Goal: Check status: Check status

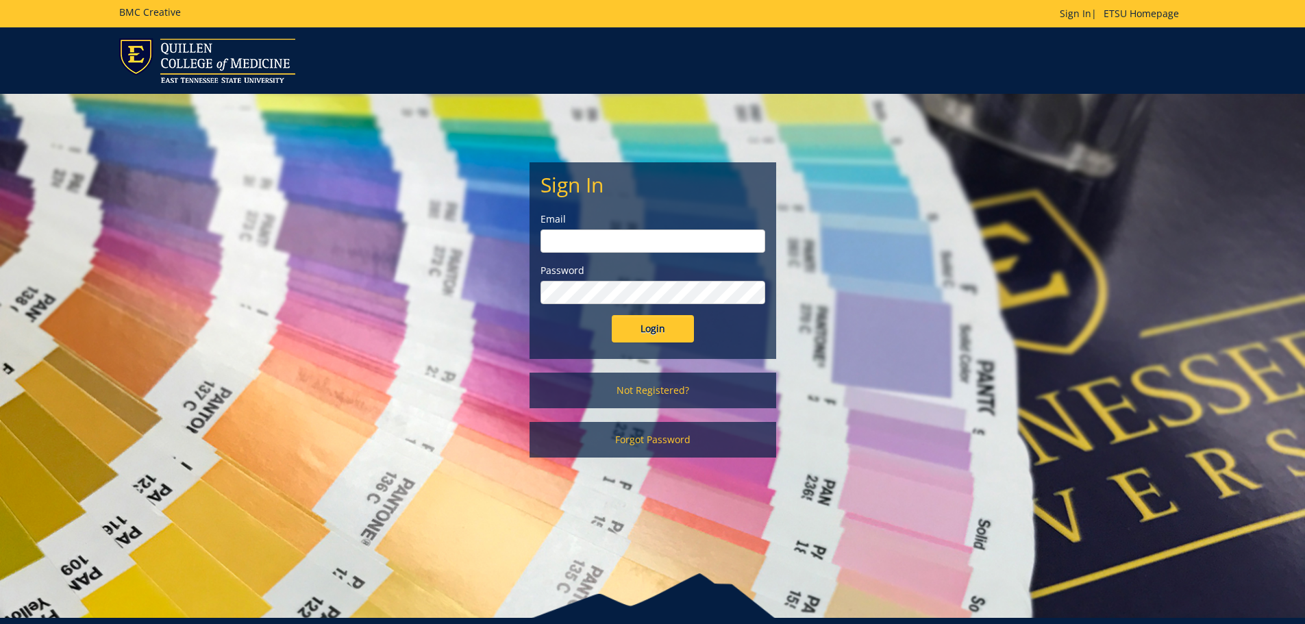
click at [651, 227] on div "Email" at bounding box center [652, 232] width 225 height 40
click at [649, 241] on input "email" at bounding box center [652, 240] width 225 height 23
type input "[PERSON_NAME][EMAIL_ADDRESS][DOMAIN_NAME]"
click at [612, 315] on input "Login" at bounding box center [653, 328] width 82 height 27
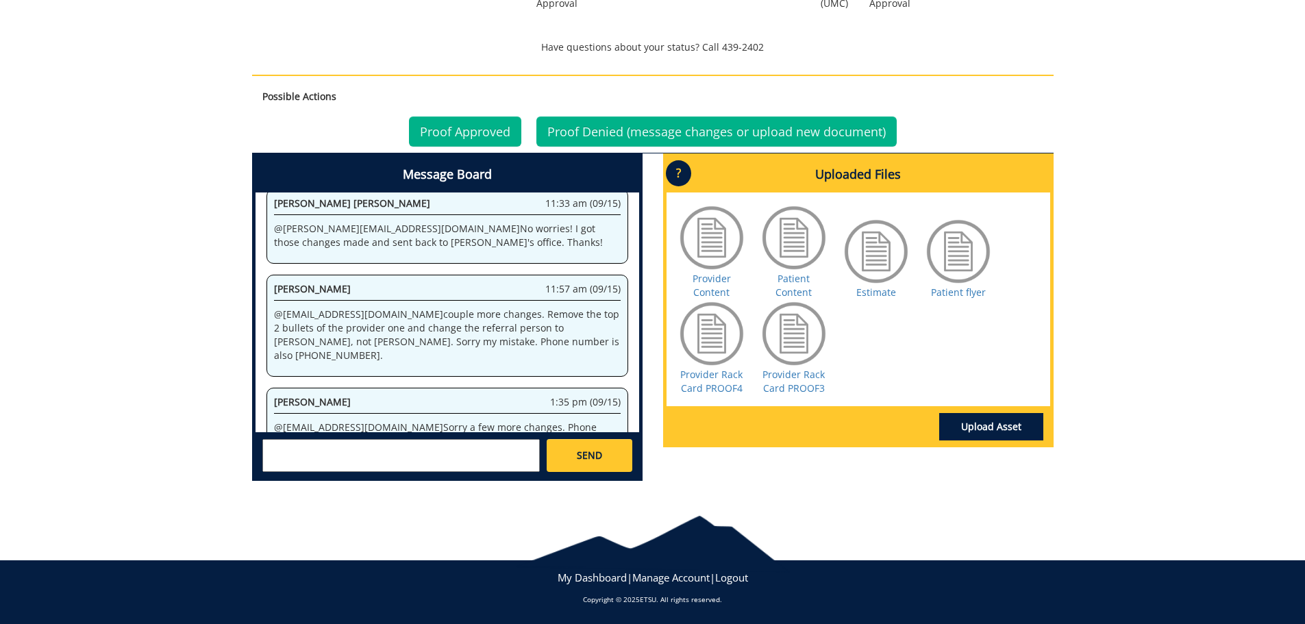
scroll to position [531, 0]
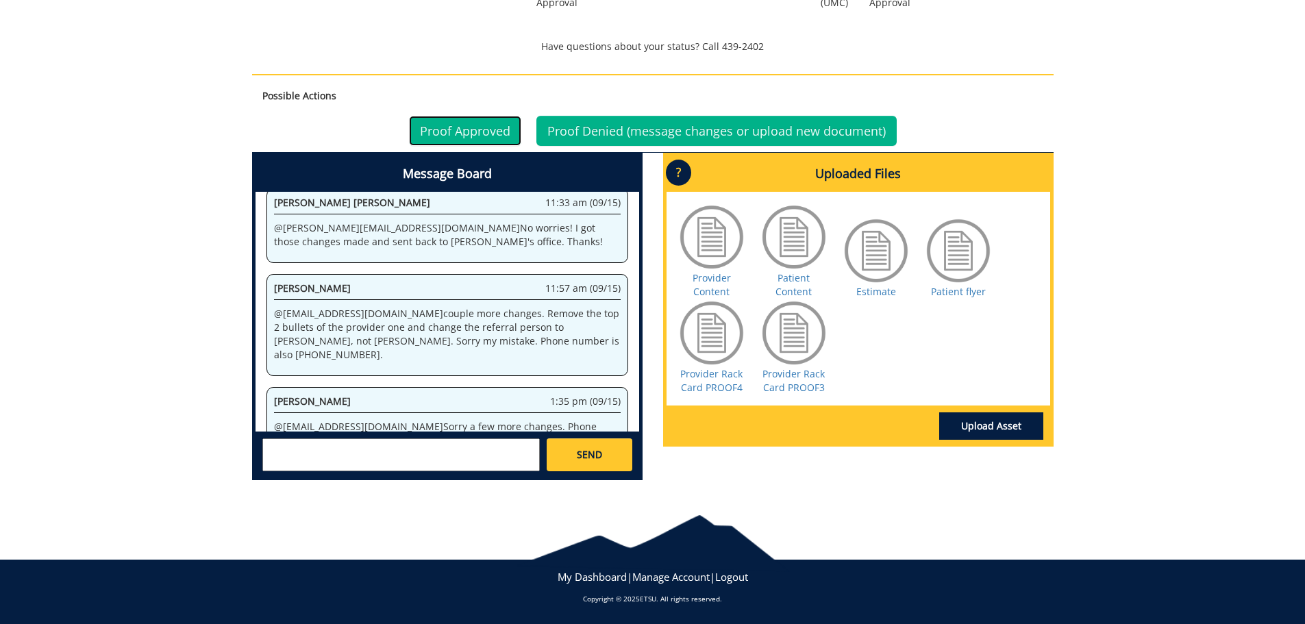
click at [428, 134] on link "Proof Approved" at bounding box center [465, 131] width 112 height 30
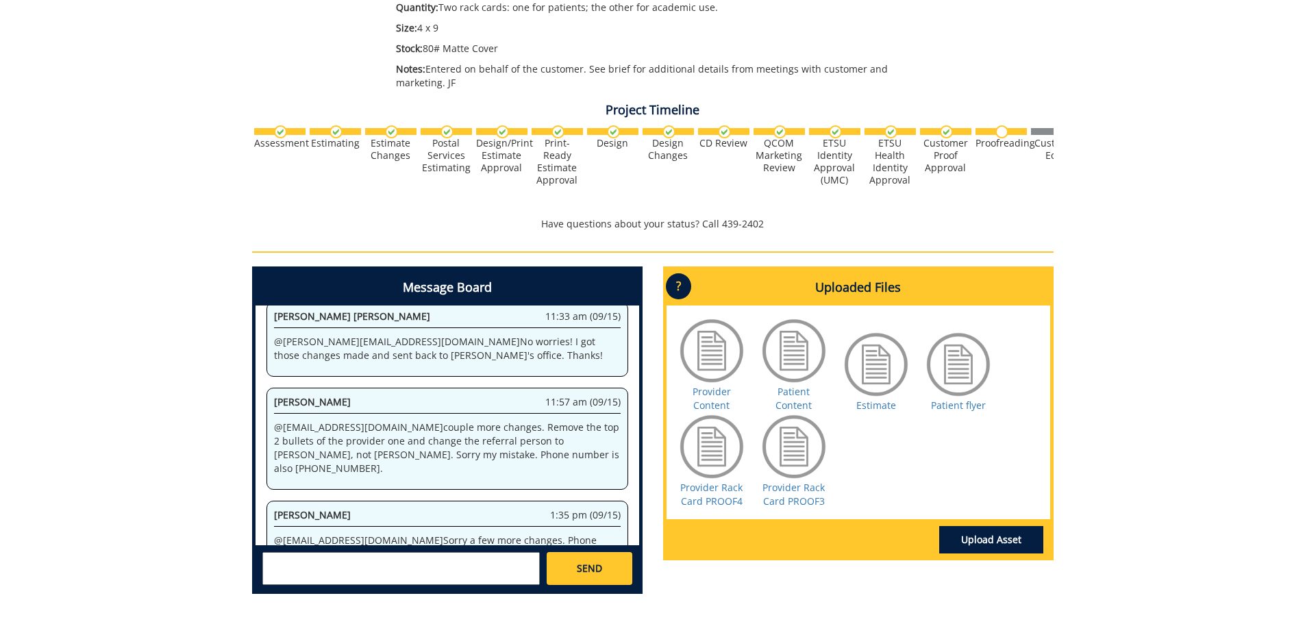
scroll to position [330, 0]
